Goal: Transaction & Acquisition: Purchase product/service

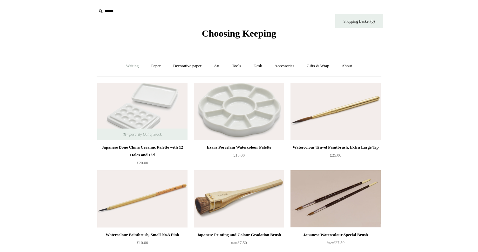
click at [135, 66] on link "Writing +" at bounding box center [132, 66] width 24 height 17
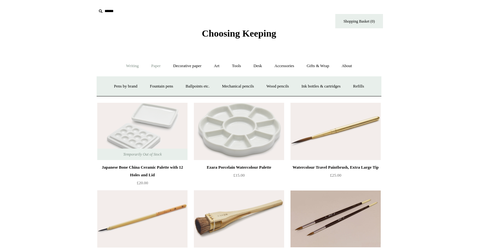
click at [155, 69] on link "Paper +" at bounding box center [156, 66] width 21 height 17
click at [153, 68] on link "Paper -" at bounding box center [156, 66] width 21 height 17
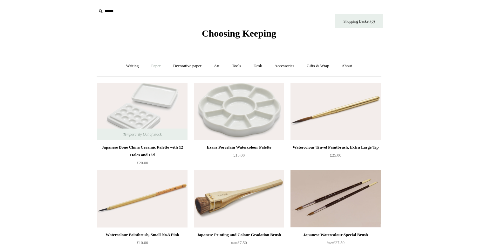
click at [153, 68] on link "Paper +" at bounding box center [156, 66] width 21 height 17
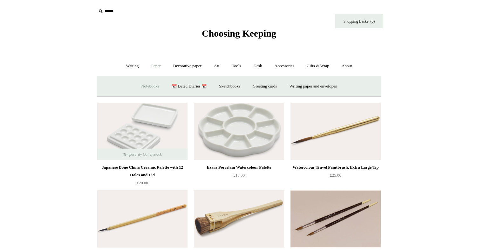
click at [154, 85] on link "Notebooks +" at bounding box center [149, 86] width 29 height 17
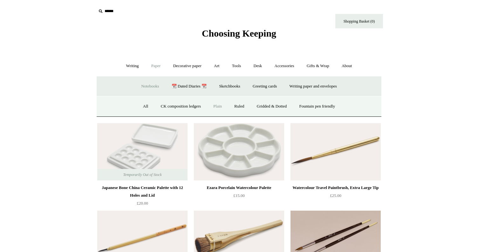
click at [214, 106] on link "Plain" at bounding box center [218, 106] width 20 height 17
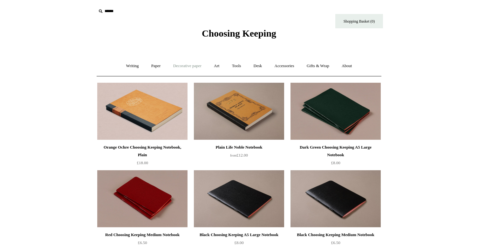
click at [175, 65] on link "Decorative paper +" at bounding box center [187, 66] width 40 height 17
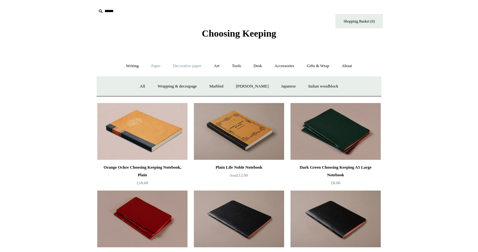
click at [156, 65] on link "Paper +" at bounding box center [156, 66] width 21 height 17
click at [149, 88] on link "Notebooks +" at bounding box center [149, 86] width 29 height 17
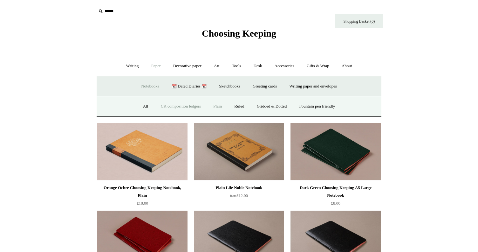
click at [162, 104] on link "CK composition ledgers" at bounding box center [180, 106] width 51 height 17
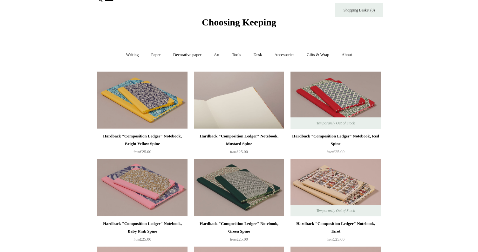
scroll to position [29, 0]
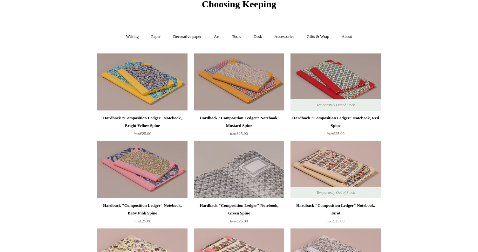
click at [253, 177] on img at bounding box center [239, 169] width 90 height 57
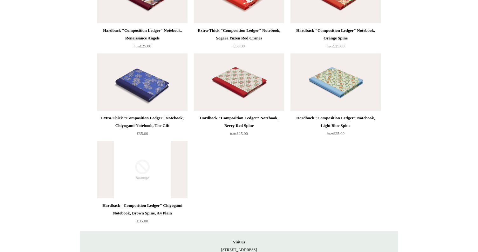
scroll to position [1427, 0]
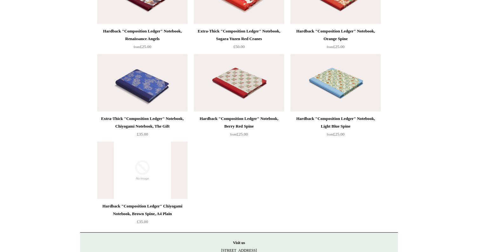
click at [248, 94] on img at bounding box center [239, 82] width 90 height 57
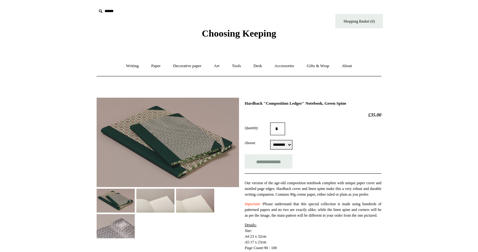
select select "********"
click at [124, 191] on img at bounding box center [116, 200] width 38 height 24
click at [121, 196] on img at bounding box center [116, 200] width 38 height 24
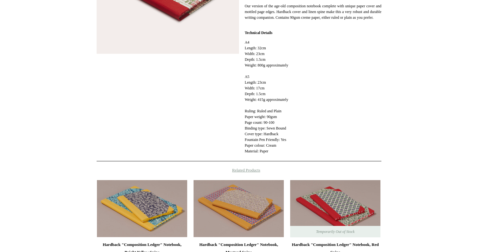
scroll to position [270, 0]
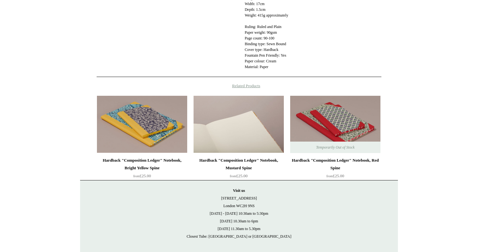
click at [212, 152] on img at bounding box center [239, 124] width 90 height 57
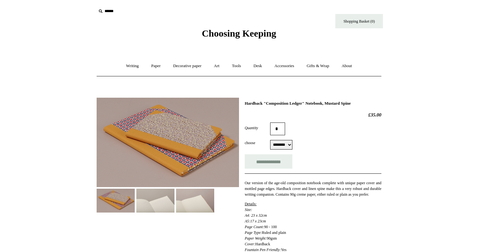
scroll to position [3, 0]
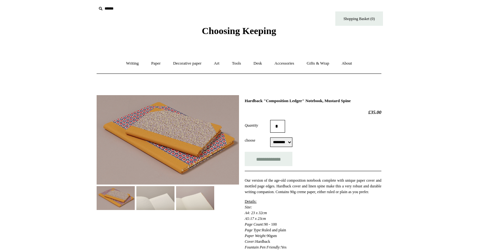
click at [192, 188] on img at bounding box center [195, 198] width 38 height 24
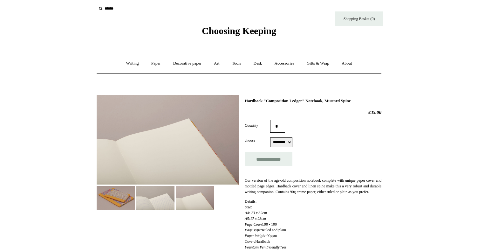
click at [174, 195] on img at bounding box center [155, 198] width 38 height 24
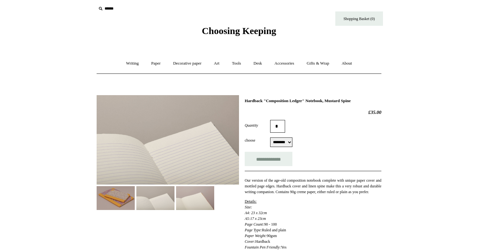
click at [157, 195] on img at bounding box center [155, 198] width 38 height 24
click at [129, 196] on img at bounding box center [116, 198] width 38 height 24
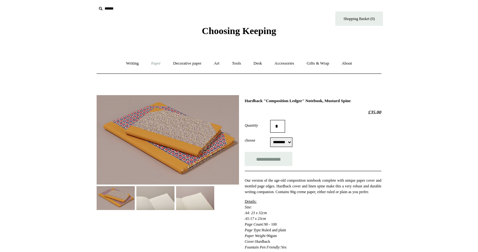
click at [155, 65] on link "Paper +" at bounding box center [156, 63] width 21 height 17
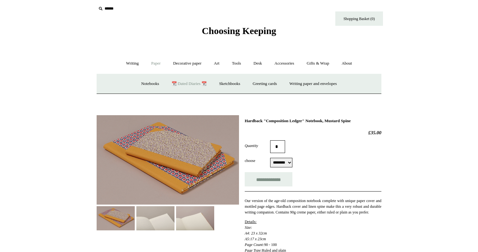
click at [183, 84] on link "📆 Dated Diaries 📆" at bounding box center [189, 83] width 46 height 17
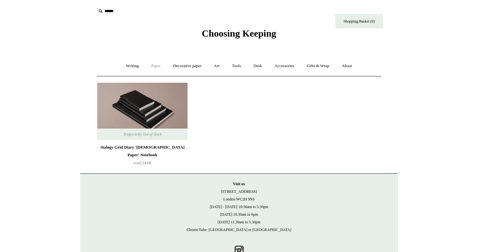
click at [158, 69] on link "Paper +" at bounding box center [156, 66] width 21 height 17
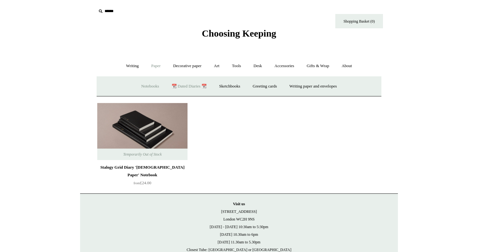
click at [149, 83] on link "Notebooks +" at bounding box center [149, 86] width 29 height 17
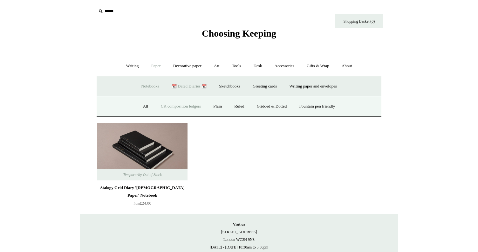
click at [176, 102] on link "CK composition ledgers" at bounding box center [180, 106] width 51 height 17
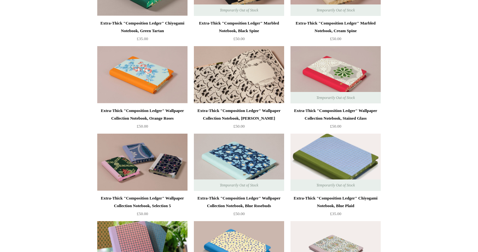
scroll to position [825, 0]
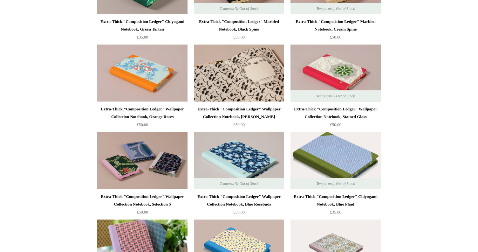
click at [245, 92] on img at bounding box center [239, 72] width 90 height 57
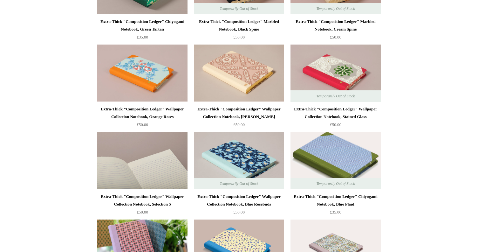
click at [165, 153] on img at bounding box center [142, 160] width 90 height 57
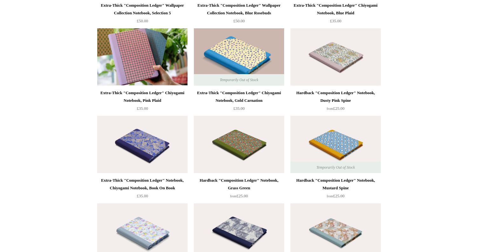
scroll to position [1096, 0]
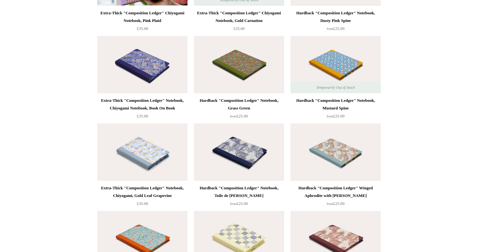
click at [244, 68] on img at bounding box center [239, 64] width 90 height 57
click at [160, 159] on img at bounding box center [142, 151] width 90 height 57
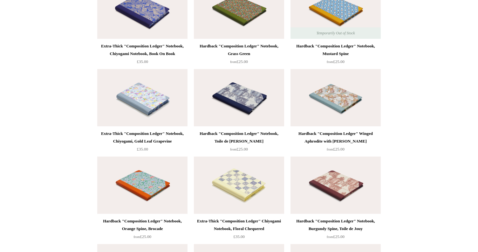
scroll to position [1152, 0]
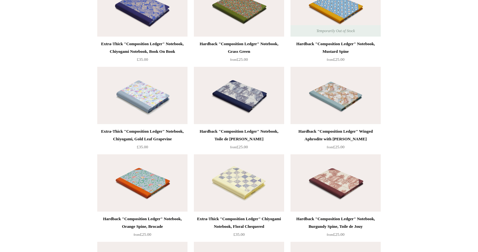
click at [225, 197] on img at bounding box center [239, 182] width 90 height 57
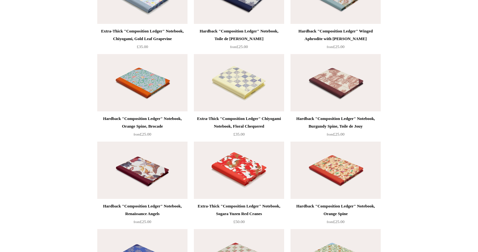
scroll to position [1261, 0]
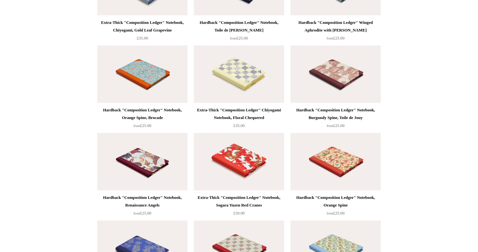
click at [137, 74] on img at bounding box center [142, 73] width 90 height 57
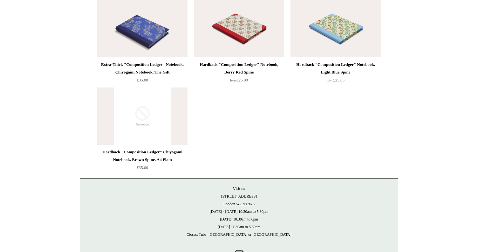
scroll to position [1479, 0]
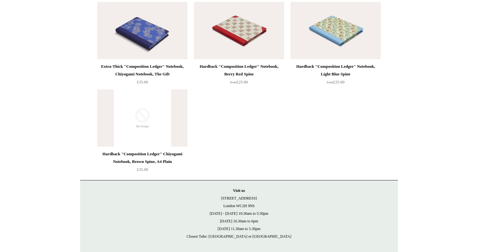
click at [179, 124] on img at bounding box center [142, 117] width 90 height 57
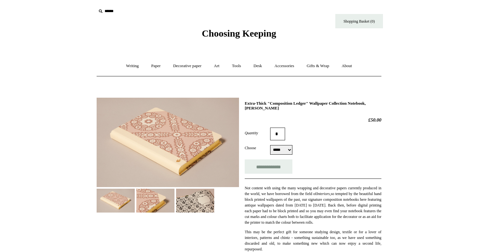
select select "*****"
click at [164, 110] on div at bounding box center [168, 153] width 142 height 120
click at [190, 189] on img at bounding box center [195, 200] width 38 height 24
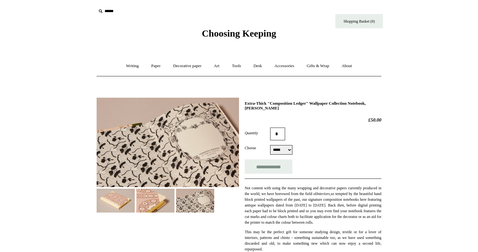
click at [160, 193] on img at bounding box center [155, 200] width 38 height 24
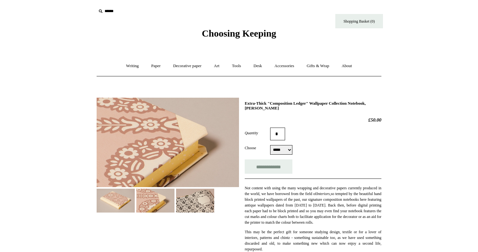
click at [126, 197] on img at bounding box center [116, 200] width 38 height 24
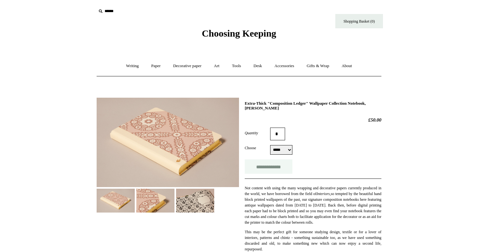
click at [276, 165] on input "**********" at bounding box center [269, 166] width 48 height 14
type input "**********"
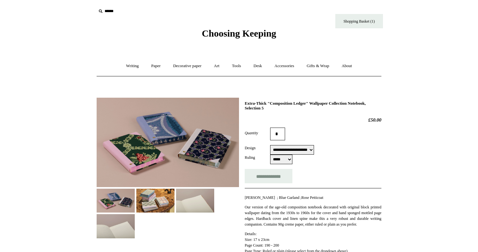
click at [163, 196] on img at bounding box center [155, 200] width 38 height 24
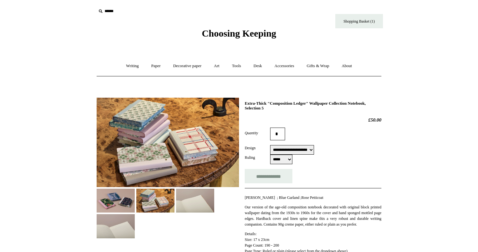
click at [122, 198] on img at bounding box center [116, 200] width 38 height 24
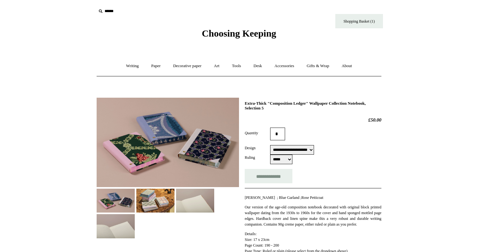
click at [155, 202] on img at bounding box center [155, 200] width 38 height 24
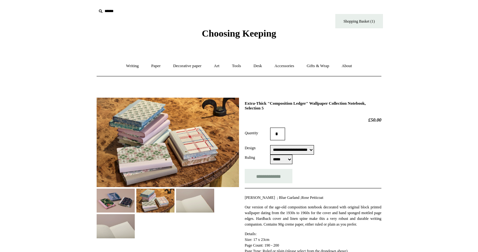
click at [309, 147] on select "**********" at bounding box center [292, 150] width 44 height 10
click at [132, 199] on img at bounding box center [116, 200] width 38 height 24
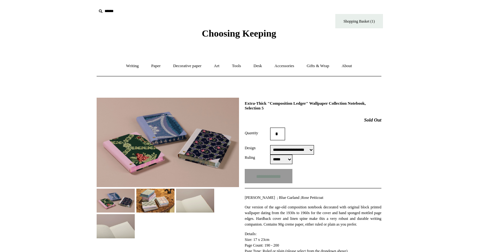
click at [170, 197] on img at bounding box center [155, 200] width 38 height 24
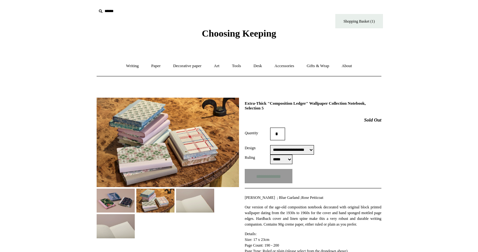
click at [125, 202] on img at bounding box center [116, 200] width 38 height 24
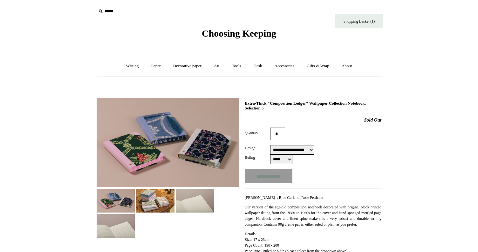
click at [295, 152] on select "**********" at bounding box center [292, 150] width 44 height 10
select select "**********"
click at [160, 212] on img at bounding box center [155, 200] width 38 height 24
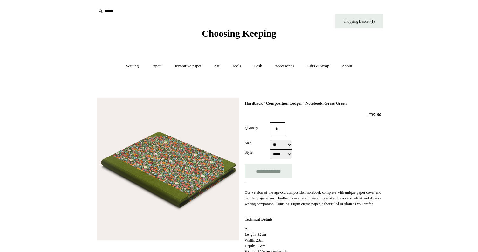
select select "**"
click at [288, 153] on select "***** *****" at bounding box center [281, 154] width 22 height 10
click at [281, 143] on select "** **" at bounding box center [281, 145] width 22 height 10
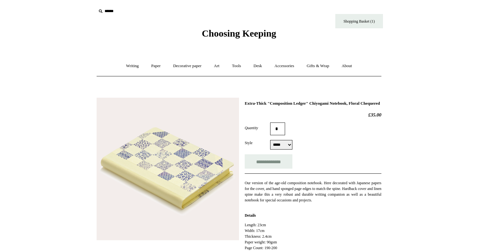
select select "*****"
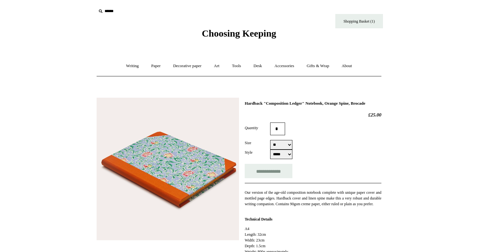
select select "**"
select select "*****"
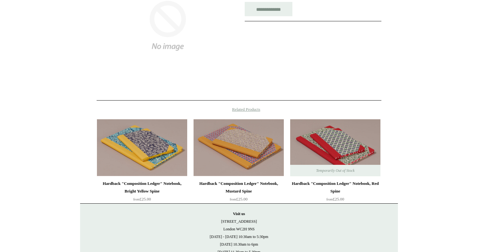
scroll to position [194, 0]
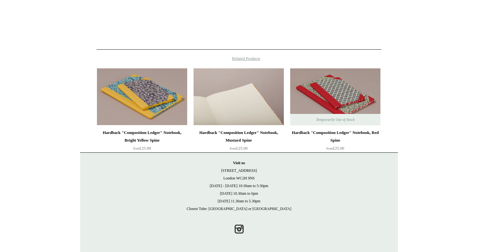
click at [255, 105] on img at bounding box center [239, 96] width 90 height 57
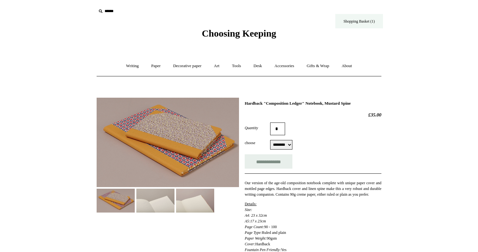
click at [353, 23] on link "Shopping Basket (1)" at bounding box center [359, 21] width 48 height 14
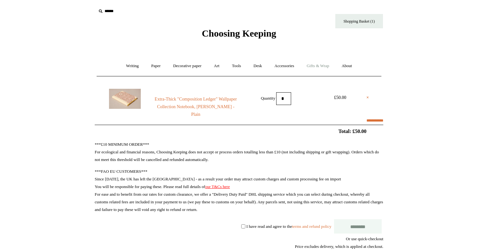
click at [325, 65] on link "Gifts & Wrap +" at bounding box center [318, 66] width 34 height 17
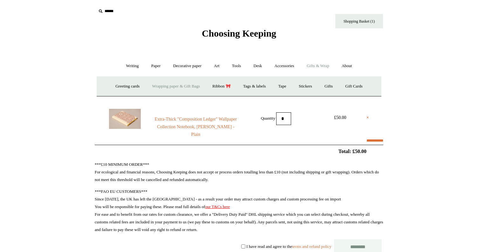
click at [166, 89] on link "Wrapping paper & Gift Bags" at bounding box center [176, 86] width 59 height 17
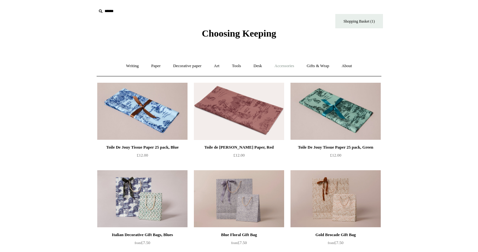
click at [284, 65] on link "Accessories +" at bounding box center [284, 66] width 31 height 17
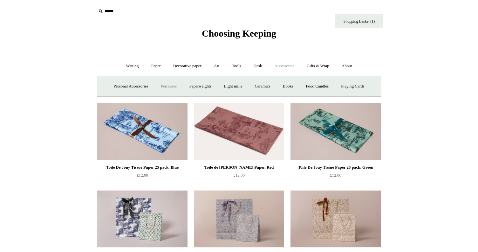
click at [170, 86] on link "Pen cases" at bounding box center [168, 86] width 27 height 17
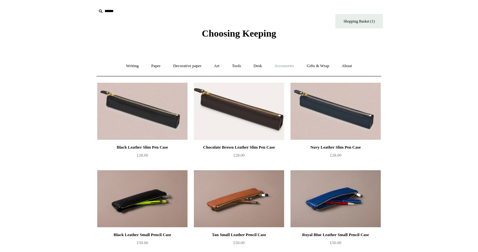
click at [282, 63] on link "Accessories +" at bounding box center [284, 66] width 31 height 17
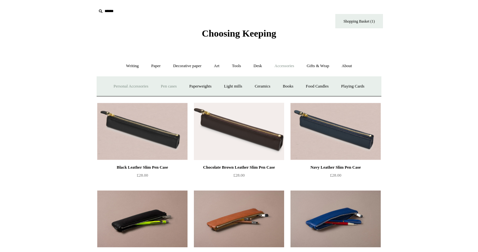
click at [133, 87] on link "Personal Accessories +" at bounding box center [131, 86] width 46 height 17
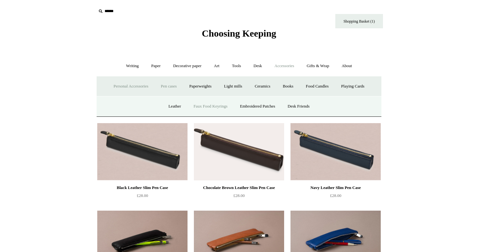
click at [206, 105] on link "Faux Food Keyrings" at bounding box center [210, 106] width 45 height 17
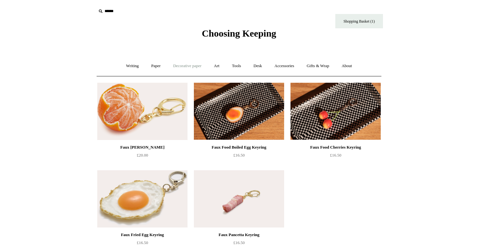
click at [193, 64] on link "Decorative paper +" at bounding box center [187, 66] width 40 height 17
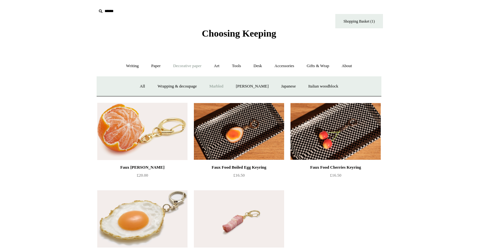
click at [210, 87] on link "Marbled" at bounding box center [216, 86] width 25 height 17
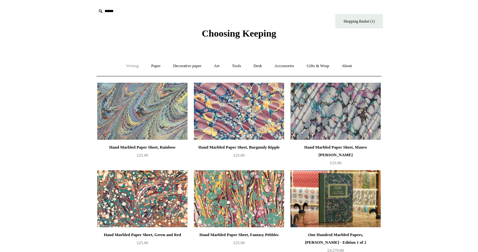
click at [121, 64] on link "Writing +" at bounding box center [132, 66] width 24 height 17
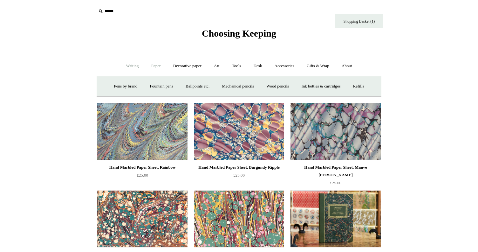
click at [153, 66] on link "Paper +" at bounding box center [156, 66] width 21 height 17
click at [186, 88] on link "📆 Dated Diaries 📆" at bounding box center [189, 86] width 46 height 17
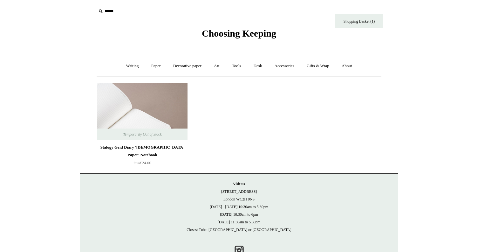
click at [165, 101] on img at bounding box center [142, 111] width 90 height 57
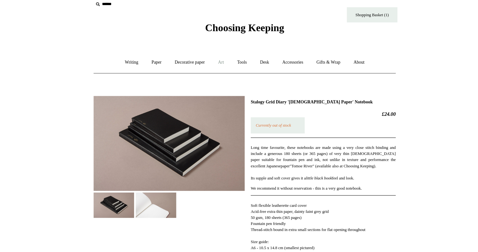
click at [219, 66] on link "Art +" at bounding box center [216, 66] width 17 height 17
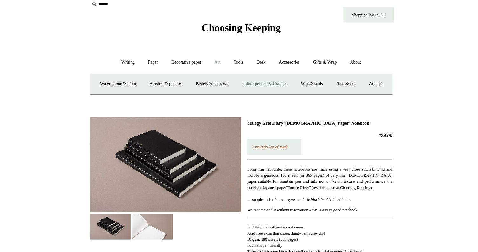
click at [268, 86] on link "Colour pencils & Crayons" at bounding box center [261, 86] width 55 height 17
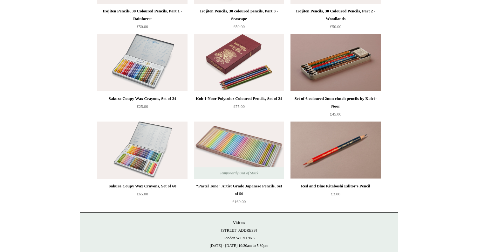
scroll to position [137, 0]
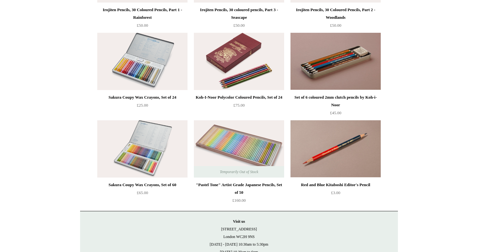
click at [159, 159] on img at bounding box center [142, 148] width 90 height 57
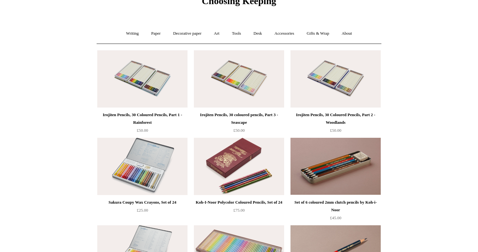
scroll to position [0, 0]
